Goal: Entertainment & Leisure: Consume media (video, audio)

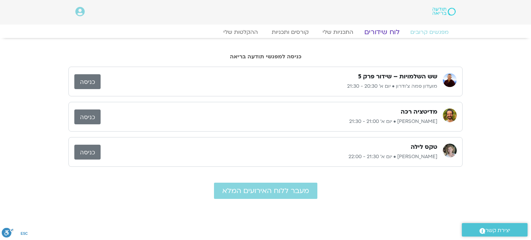
click at [376, 32] on link "לוח שידורים" at bounding box center [382, 32] width 52 height 8
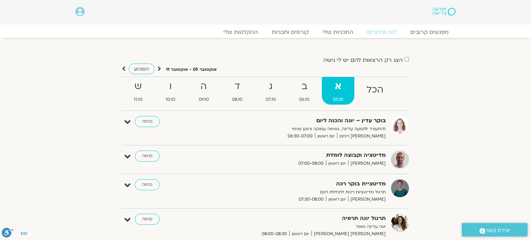
click at [158, 70] on icon at bounding box center [159, 68] width 3 height 7
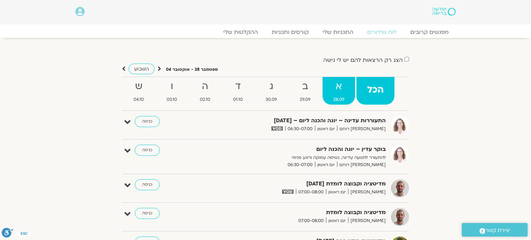
click at [338, 95] on link "א 28.09" at bounding box center [338, 91] width 32 height 28
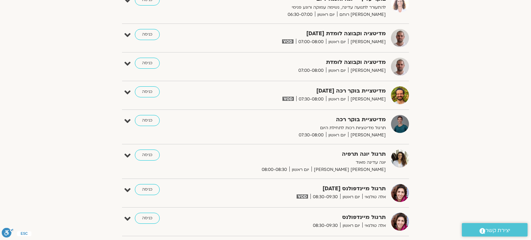
scroll to position [152, 0]
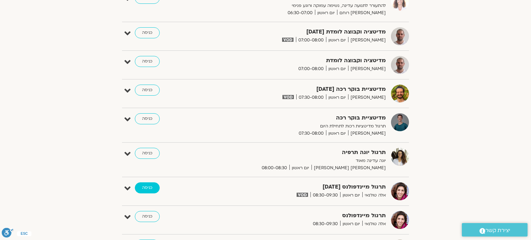
click at [147, 189] on link "כניסה" at bounding box center [147, 187] width 25 height 11
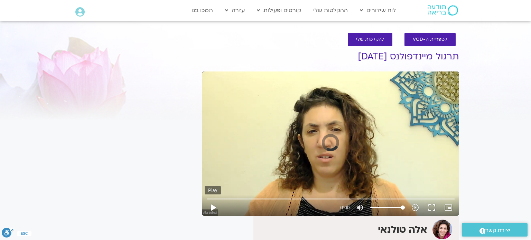
click at [213, 207] on button "play_arrow" at bounding box center [212, 207] width 17 height 17
click at [212, 208] on button "pause" at bounding box center [212, 207] width 17 height 17
click at [212, 208] on button "play_arrow" at bounding box center [212, 207] width 17 height 17
click at [213, 208] on button "play_arrow" at bounding box center [212, 207] width 17 height 17
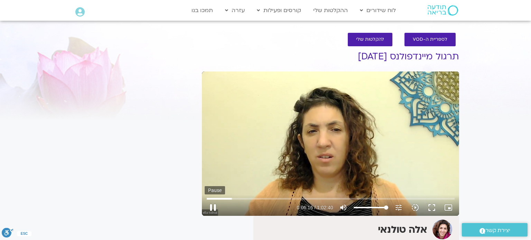
click at [213, 207] on button "pause" at bounding box center [212, 207] width 17 height 17
click at [211, 207] on button "play_arrow" at bounding box center [212, 207] width 17 height 17
type input "378.695703"
